Goal: Task Accomplishment & Management: Use online tool/utility

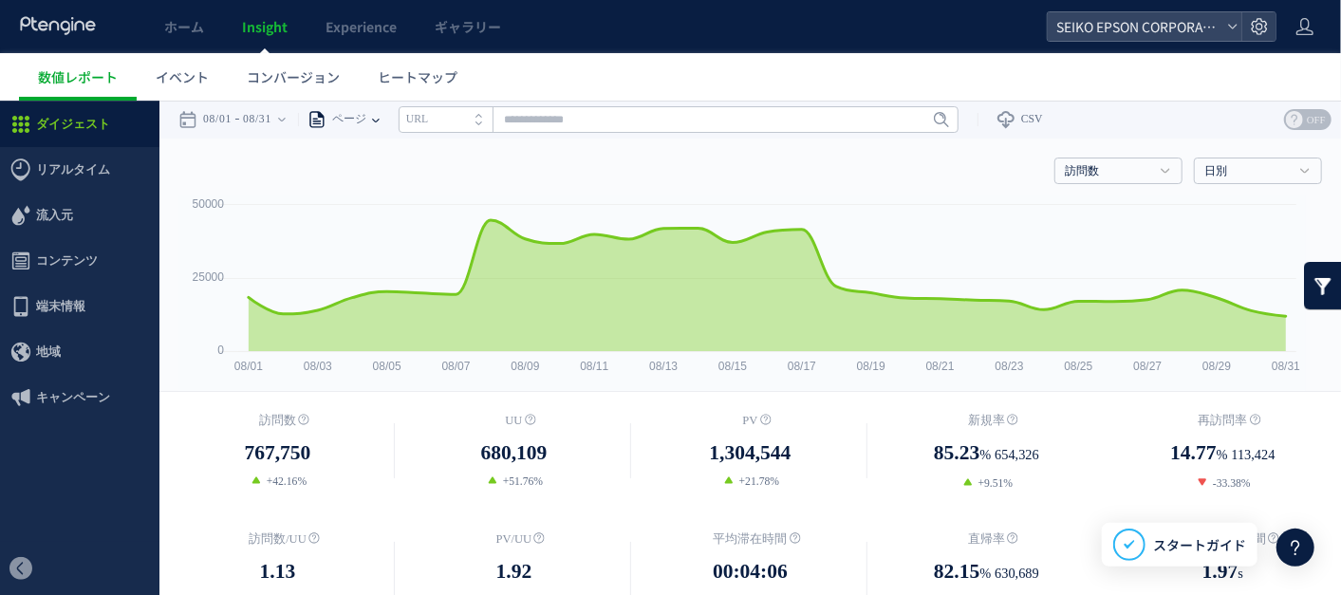
click at [380, 121] on icon at bounding box center [376, 120] width 8 height 4
click at [390, 181] on li "ページグループ" at bounding box center [375, 190] width 111 height 25
click at [390, 181] on li "ページグループ" at bounding box center [420, 171] width 111 height 25
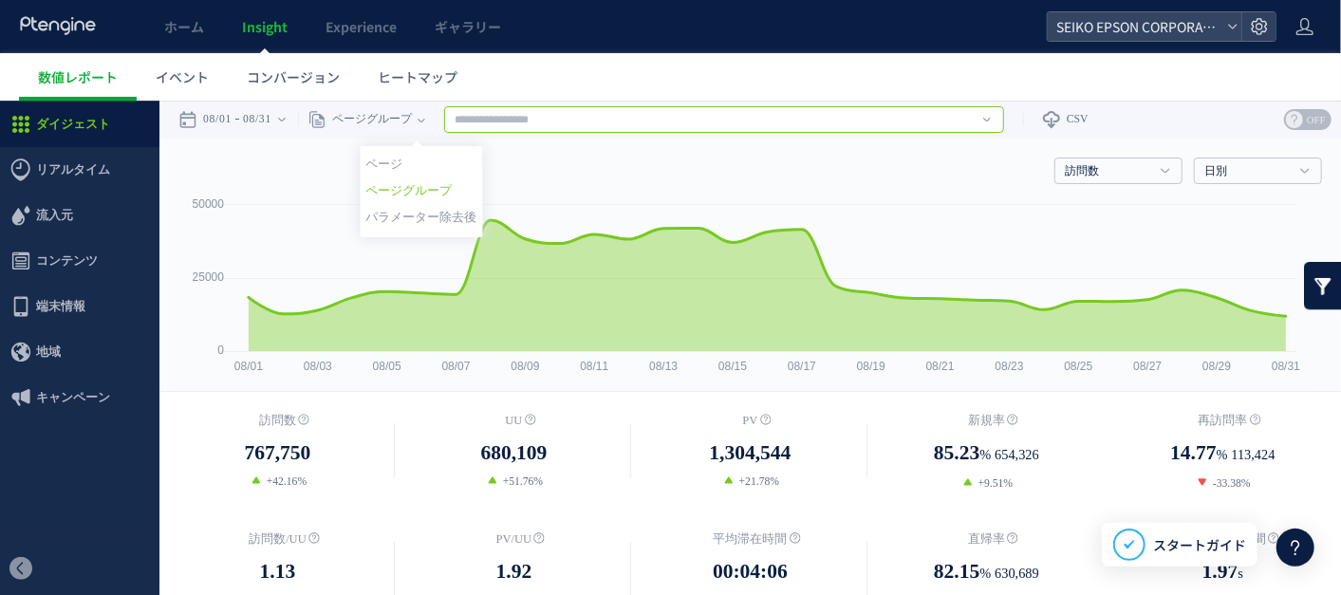
drag, startPoint x: 390, startPoint y: 181, endPoint x: 684, endPoint y: 118, distance: 301.0
click at [684, 118] on input "text" at bounding box center [724, 118] width 560 height 27
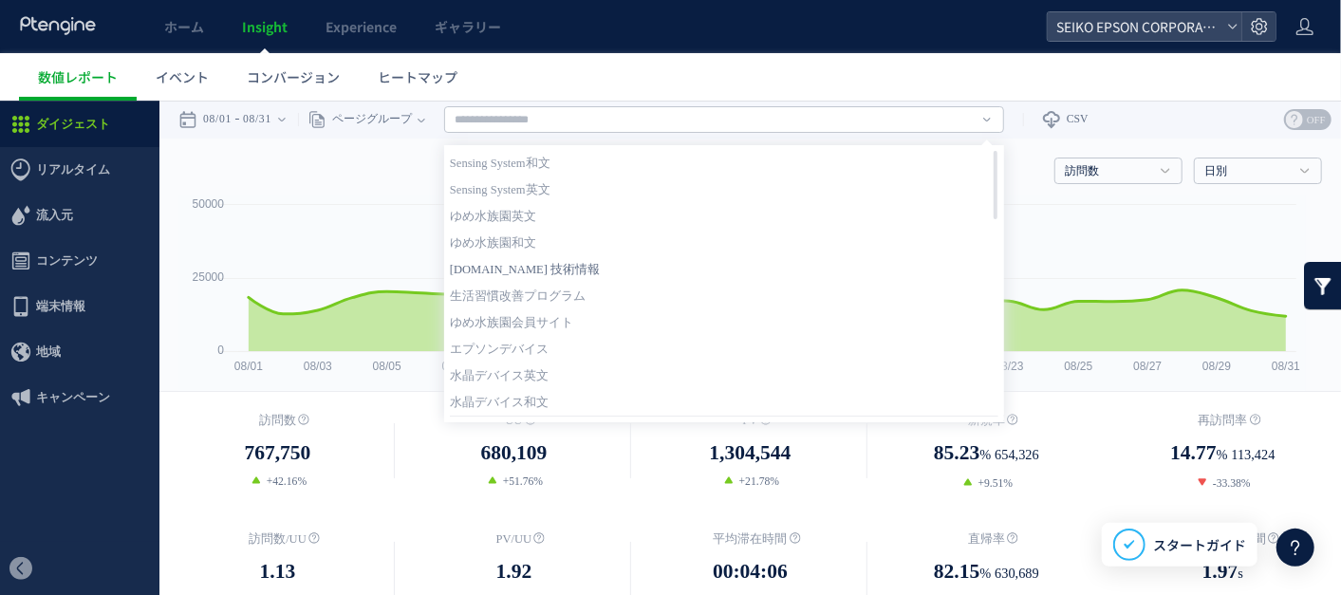
click at [580, 265] on link "[DOMAIN_NAME] 技術情報" at bounding box center [724, 268] width 549 height 25
type input "**********"
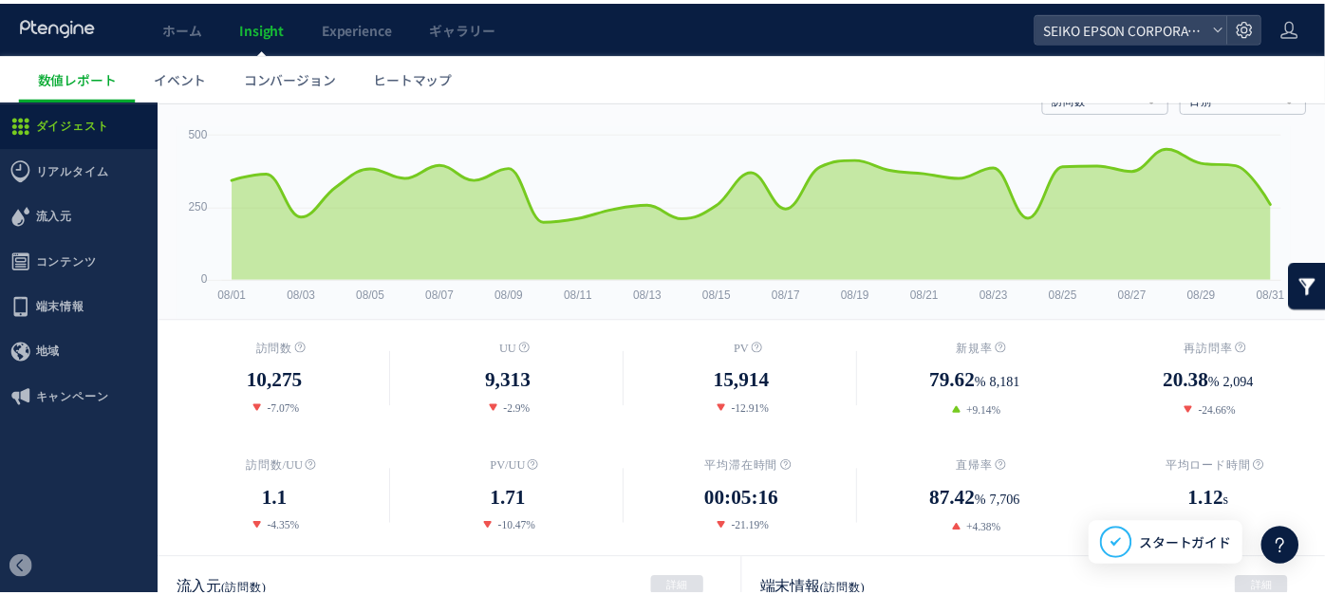
scroll to position [105, 0]
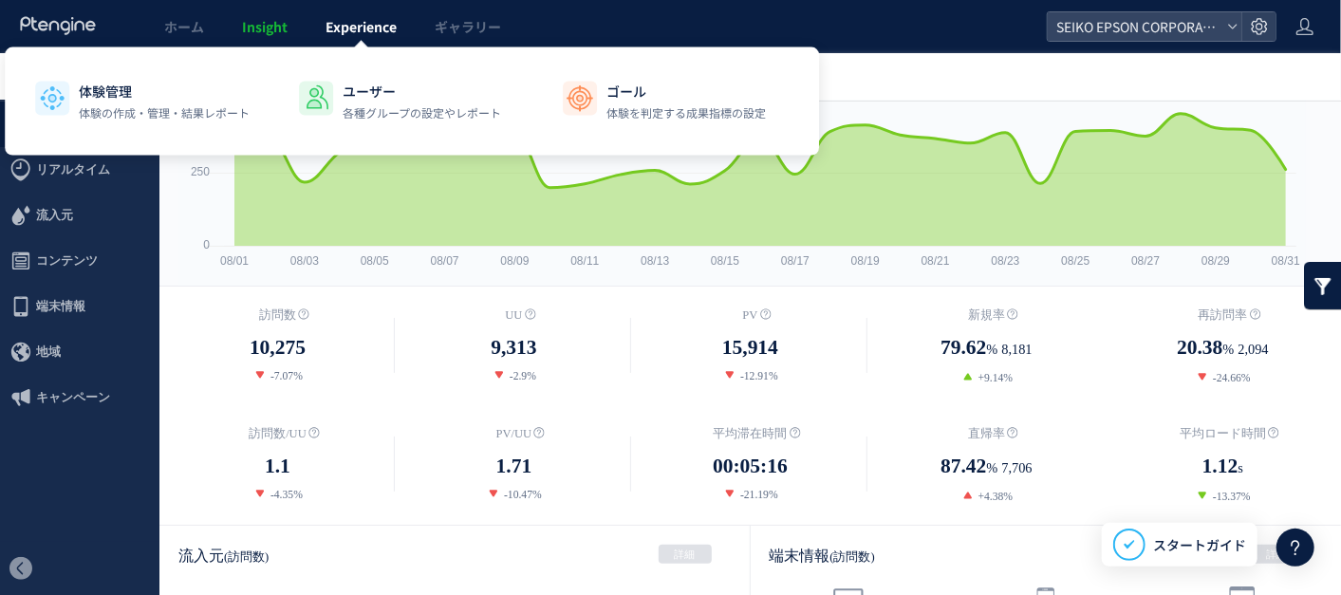
click at [395, 25] on span "Experience" at bounding box center [361, 26] width 71 height 19
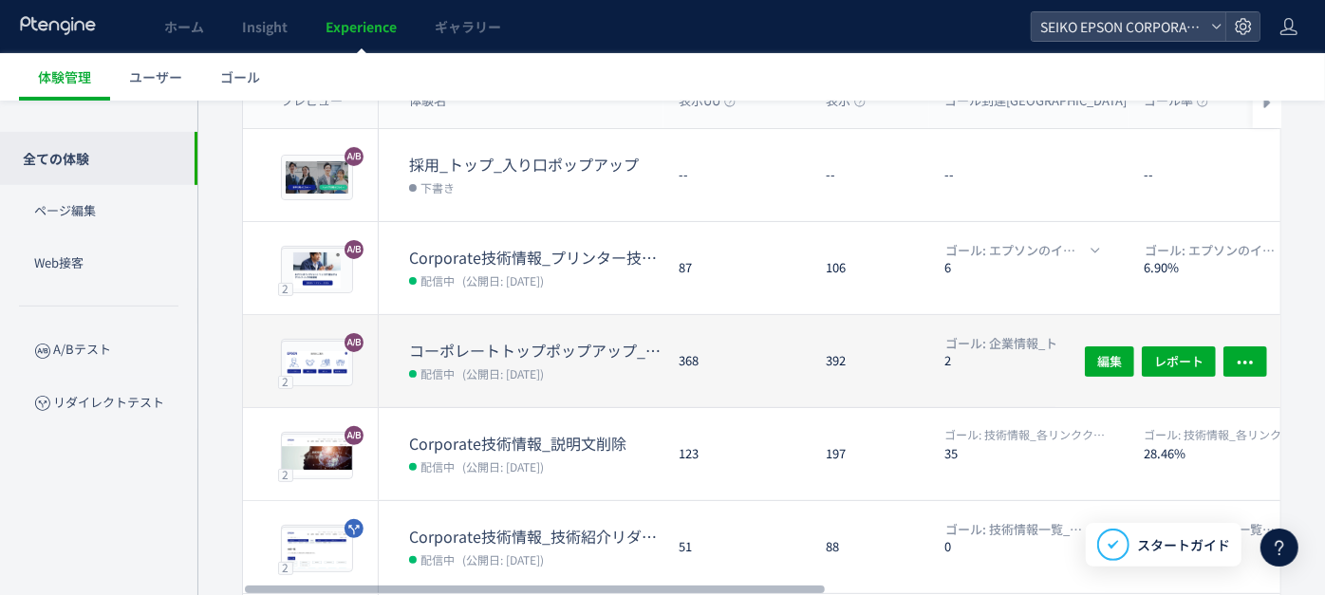
scroll to position [211, 0]
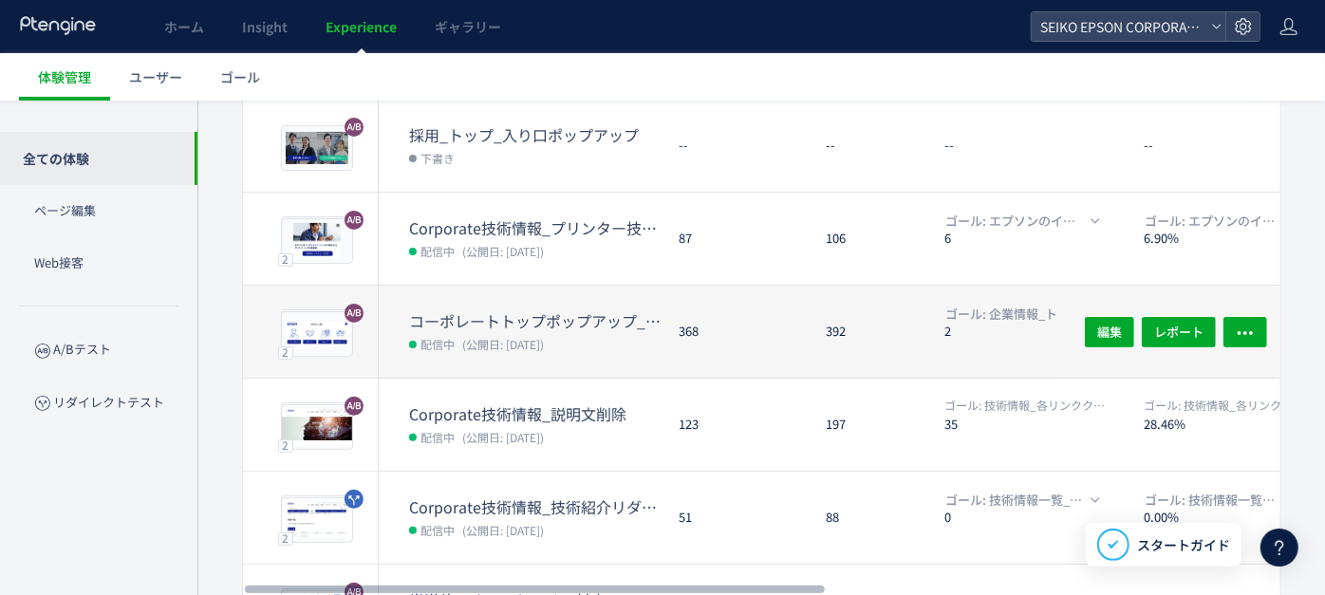
click at [523, 322] on dt "コーポレートトップポップアップ_目的別リンク" at bounding box center [536, 321] width 254 height 22
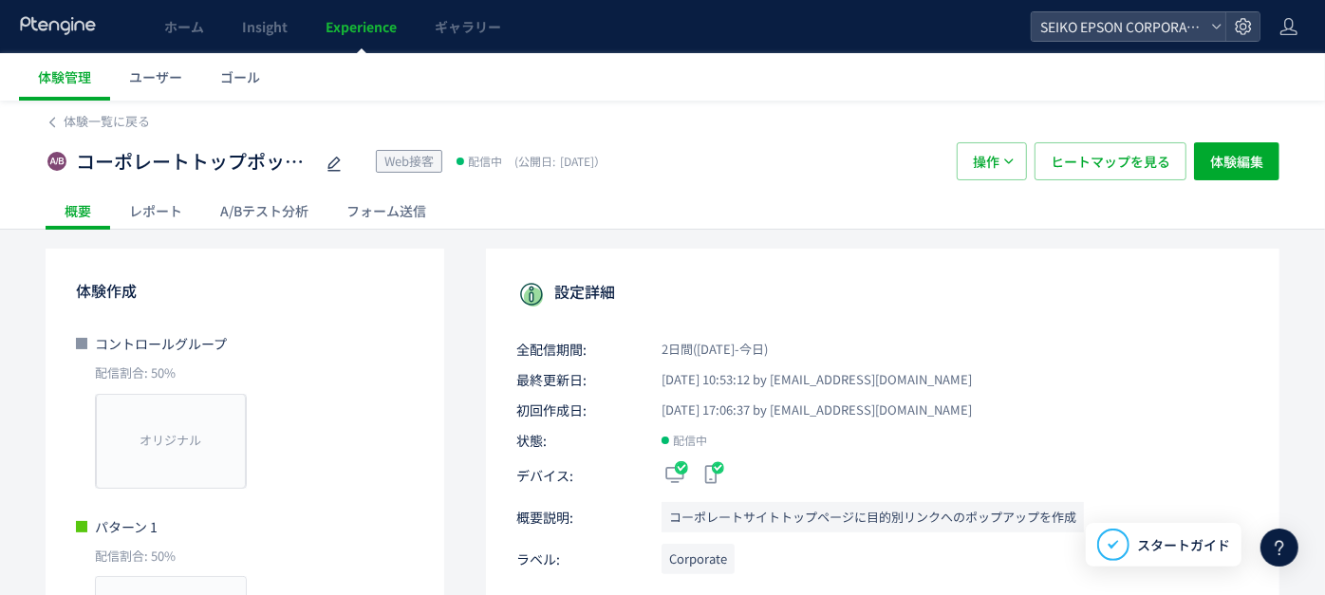
click at [166, 202] on div "レポート" at bounding box center [155, 211] width 91 height 38
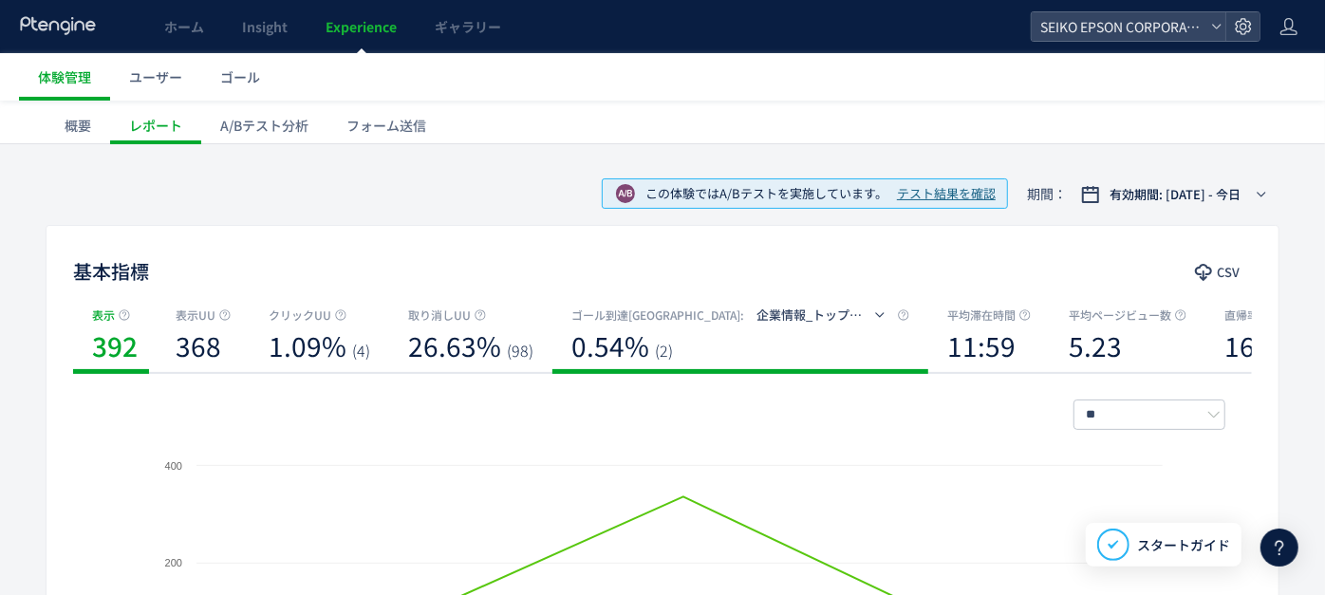
scroll to position [105, 0]
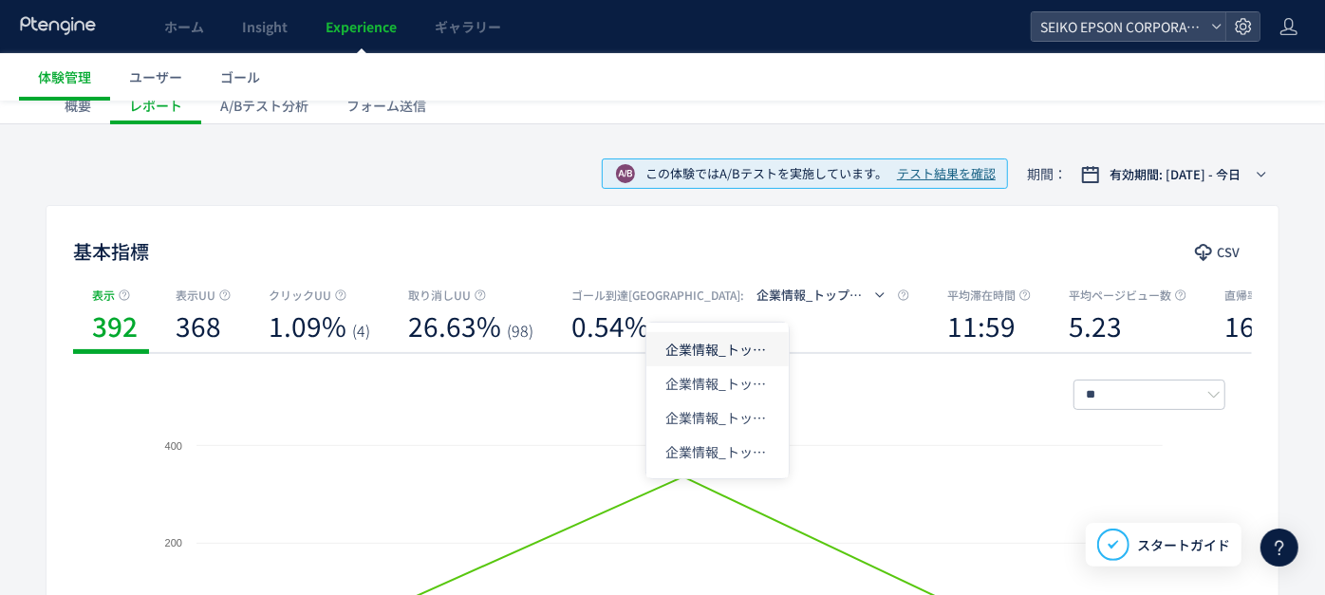
click at [710, 348] on li "企業情報_トップポップアップ目的別_知りたい" at bounding box center [717, 349] width 142 height 34
click at [757, 294] on span "企業情報_トップポップアップ目的別_知りたい" at bounding box center [887, 295] width 260 height 18
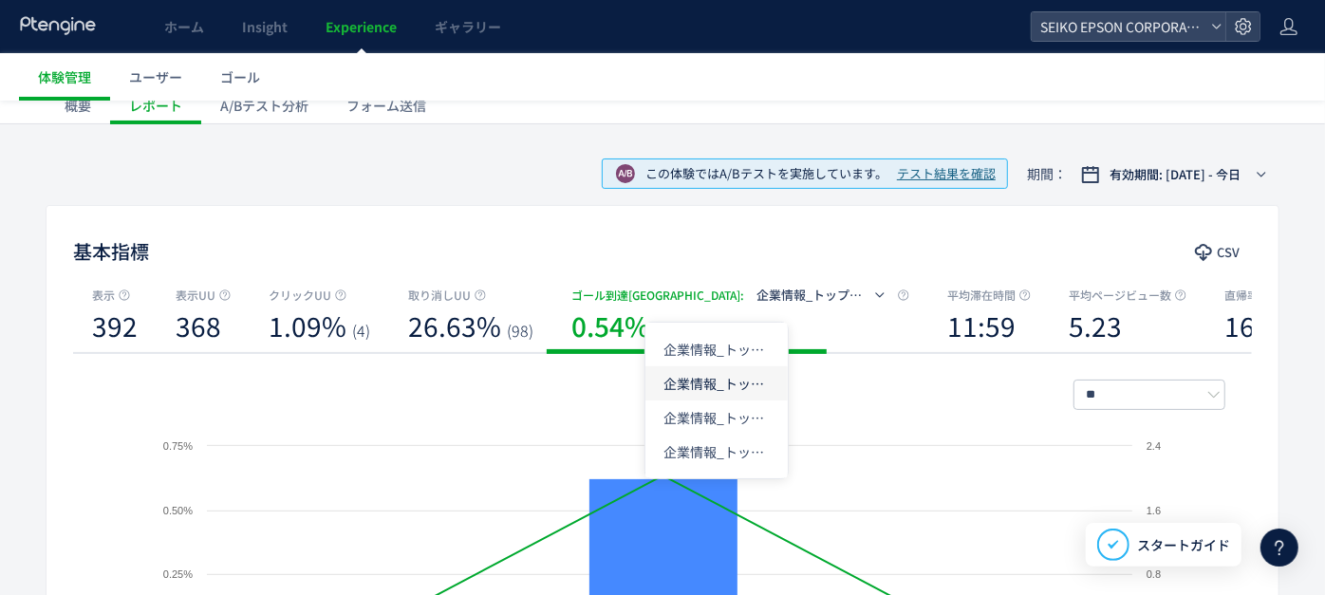
click at [694, 377] on li "企業情報_トップポップアップ目的別_協業したい" at bounding box center [716, 383] width 142 height 34
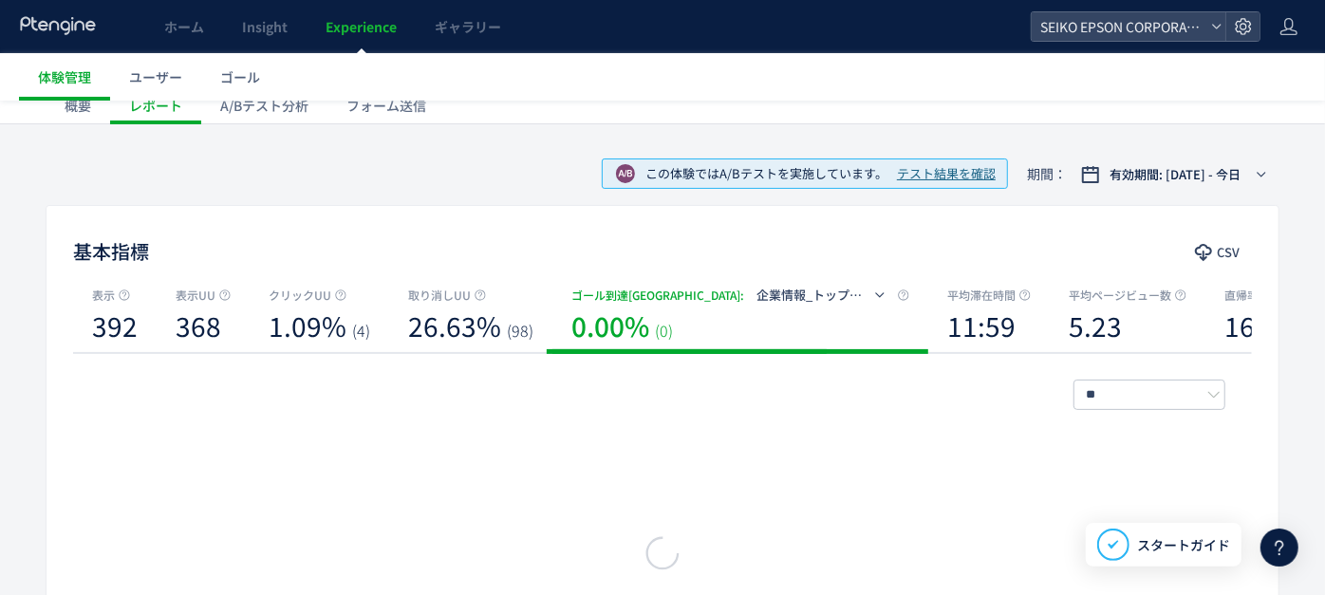
click at [757, 307] on span "企業情報_トップポップアップ目的別_協業したい" at bounding box center [814, 295] width 114 height 30
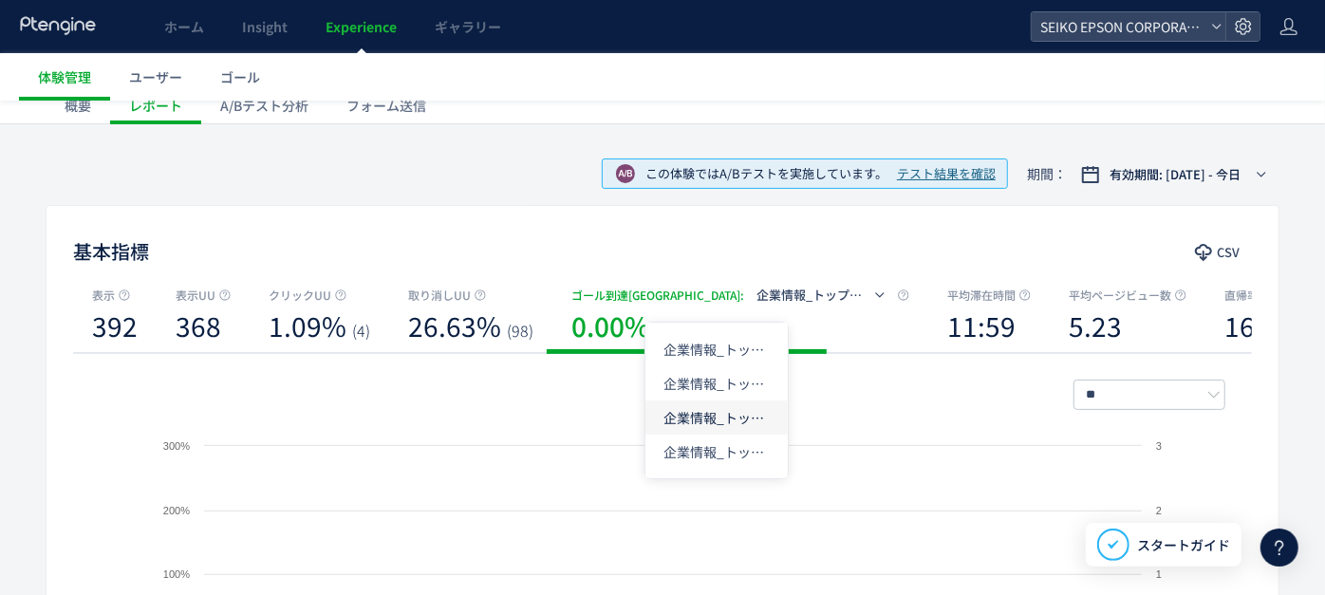
click at [675, 401] on li "企業情報_トップポップアップ目的別_働きたい" at bounding box center [716, 418] width 142 height 34
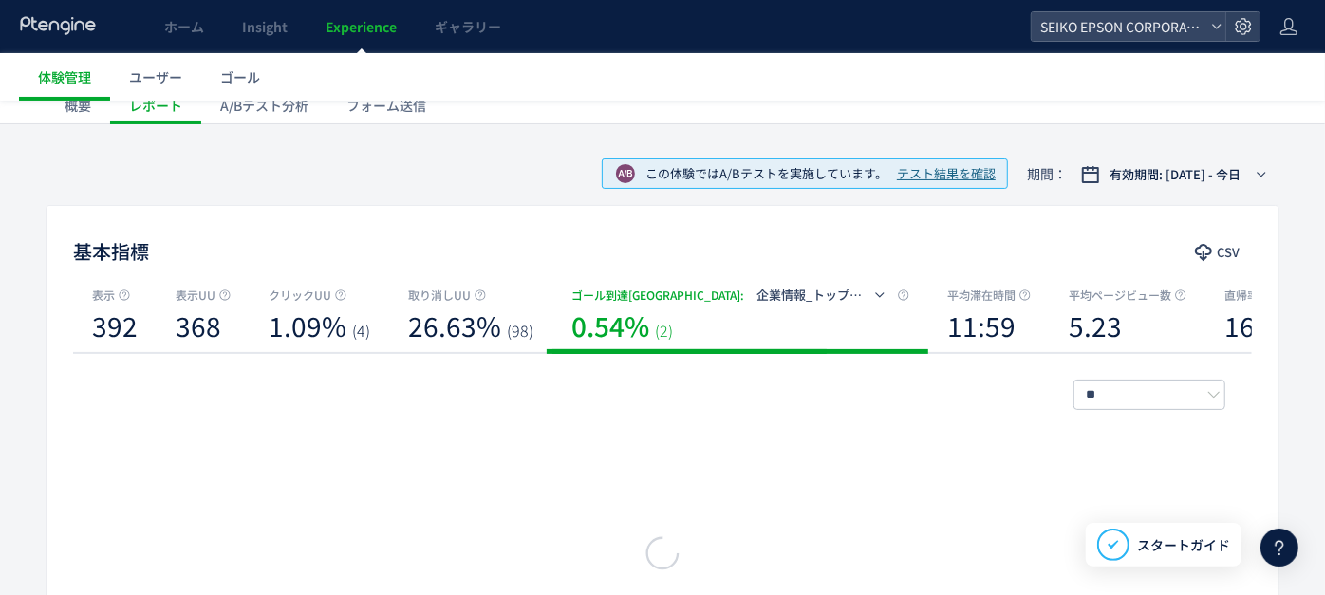
click at [757, 295] on span "企業情報_トップポップアップ目的別_働きたい" at bounding box center [887, 295] width 260 height 18
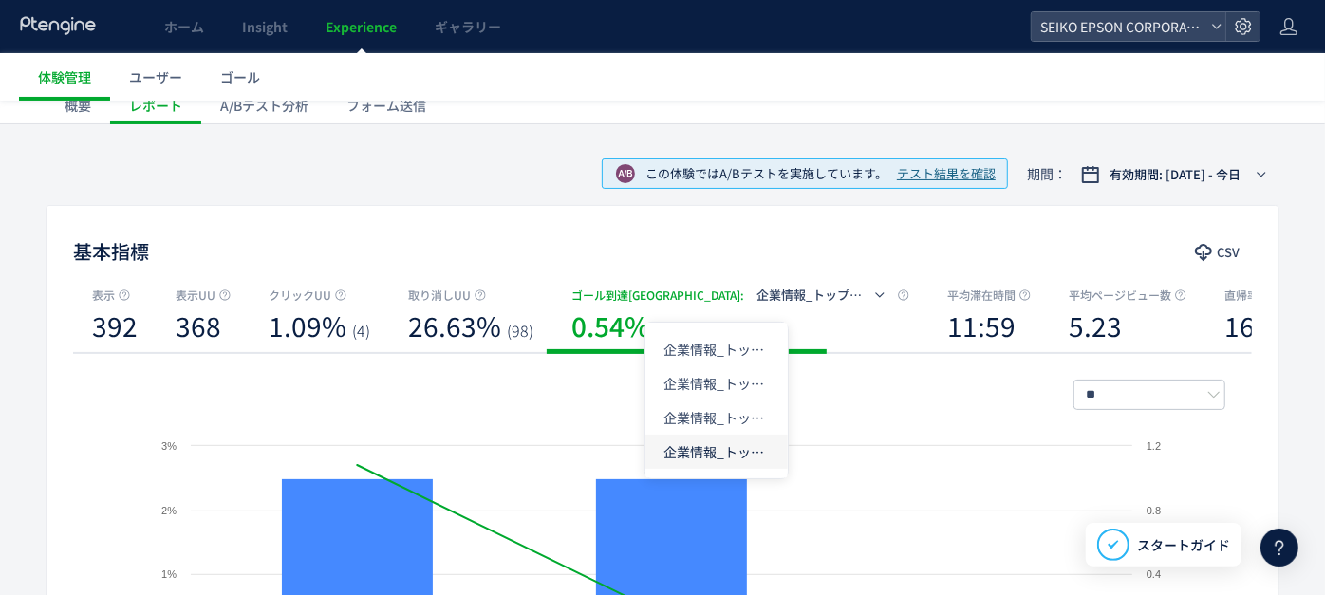
click at [663, 447] on li "企業情報_トップポップアップ目的別_購入したい" at bounding box center [716, 452] width 142 height 34
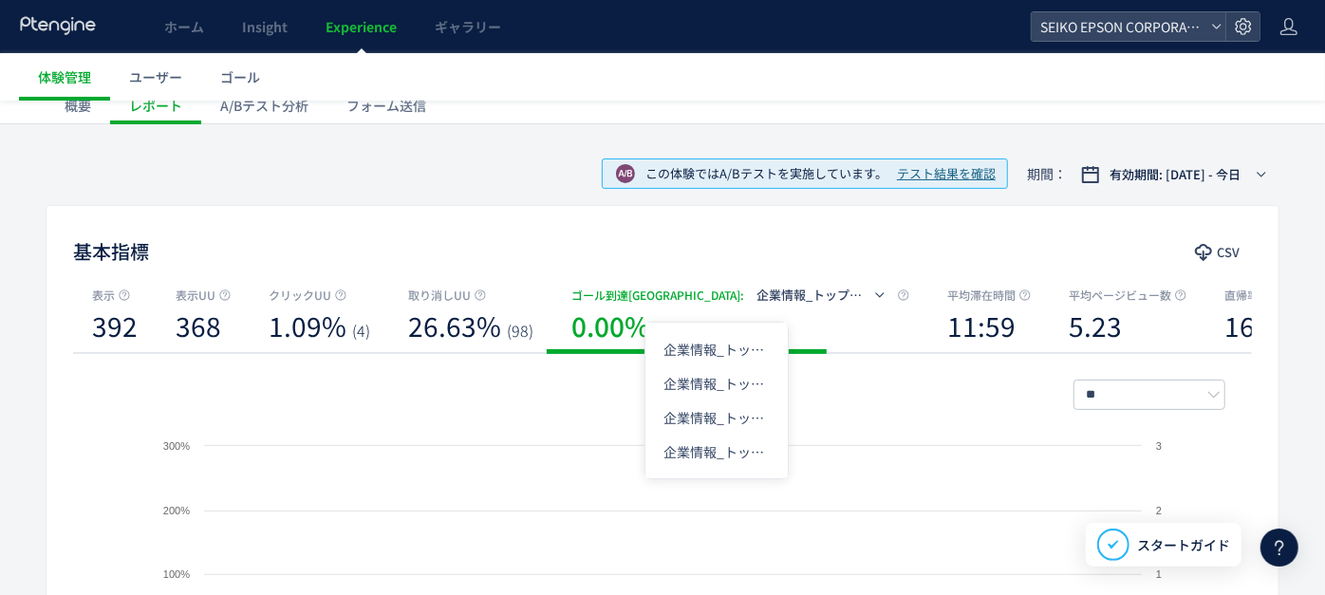
click at [721, 220] on div "基本指標 CSV 表示 392 表示UU 368 クリックUU 1.09% (4) 取り消しUU 26.63% (98) ゴール到達[GEOGRAPHIC_D…" at bounding box center [663, 453] width 1234 height 496
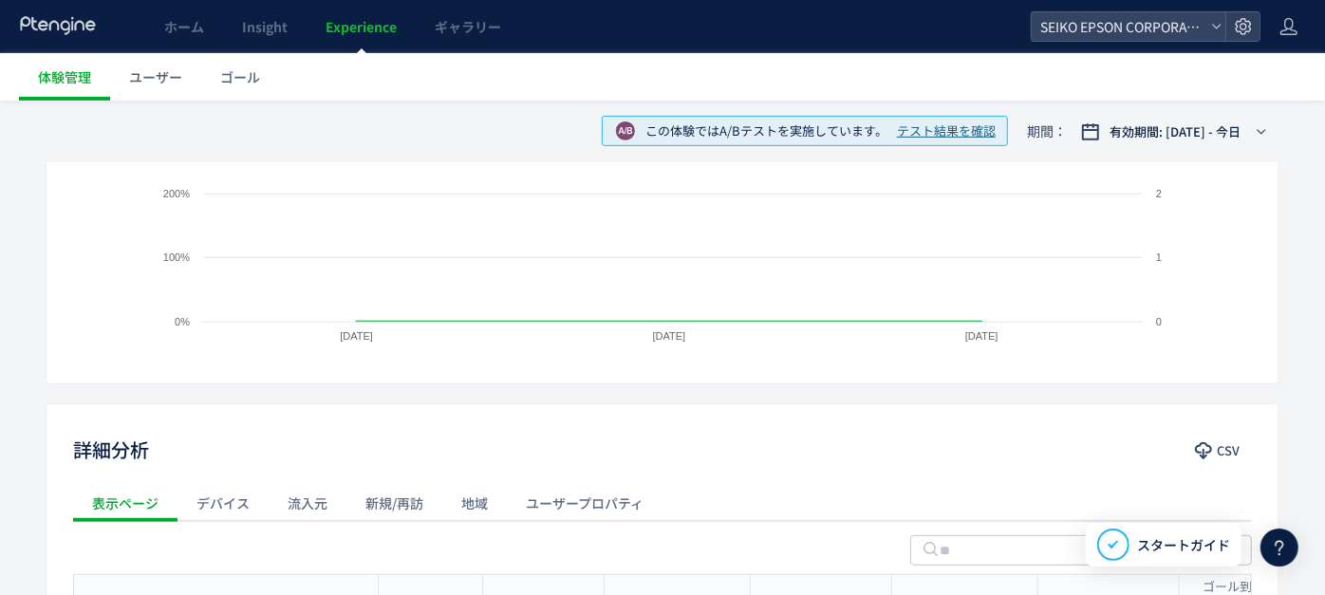
scroll to position [632, 0]
